Goal: Task Accomplishment & Management: Use online tool/utility

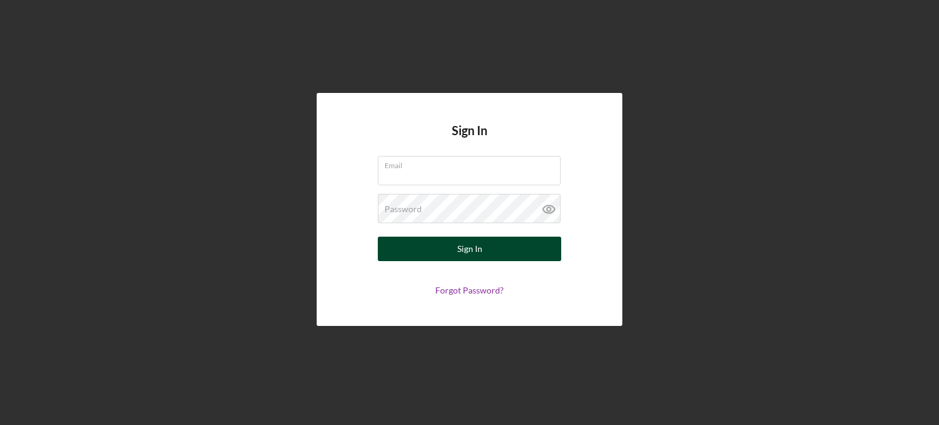
type input "[EMAIL_ADDRESS][DOMAIN_NAME]"
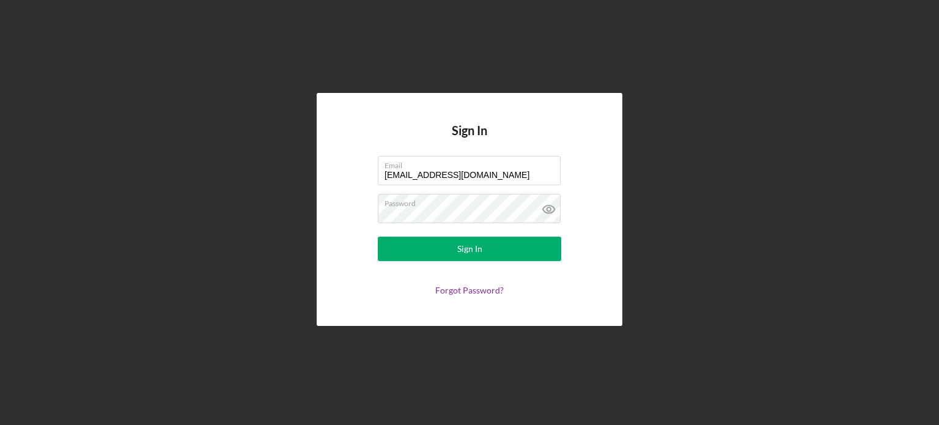
drag, startPoint x: 515, startPoint y: 249, endPoint x: 374, endPoint y: 175, distance: 159.2
click at [514, 249] on button "Sign In" at bounding box center [469, 249] width 183 height 24
